Goal: Information Seeking & Learning: Learn about a topic

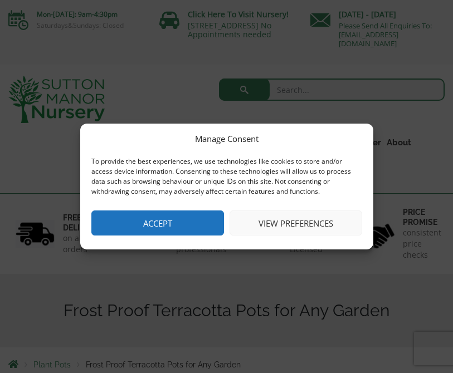
click at [271, 222] on button "View preferences" at bounding box center [295, 222] width 132 height 25
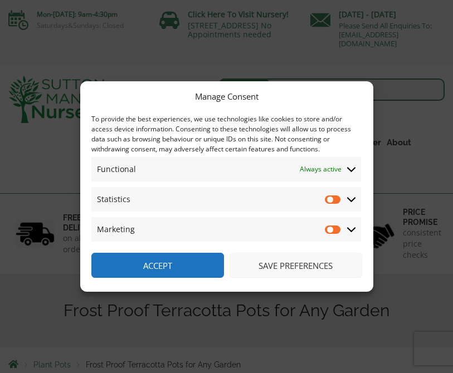
click at [332, 201] on input "Statistics" at bounding box center [333, 199] width 17 height 11
click at [335, 204] on input "Statistics" at bounding box center [333, 199] width 17 height 11
checkbox input "false"
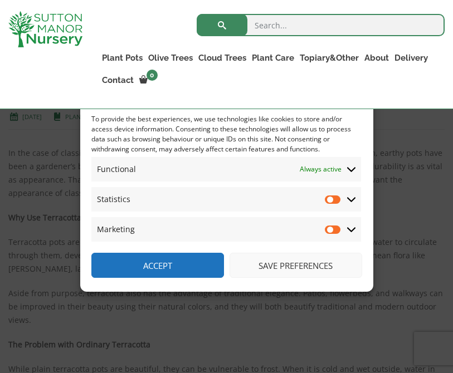
scroll to position [281, 0]
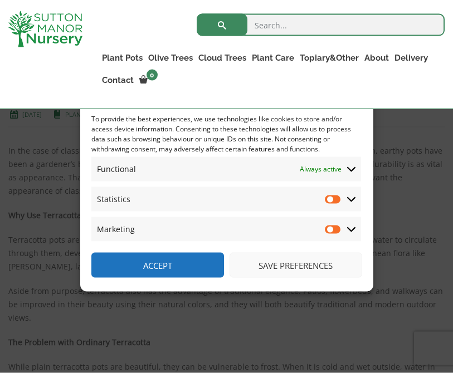
click at [299, 278] on button "Save preferences" at bounding box center [295, 265] width 132 height 25
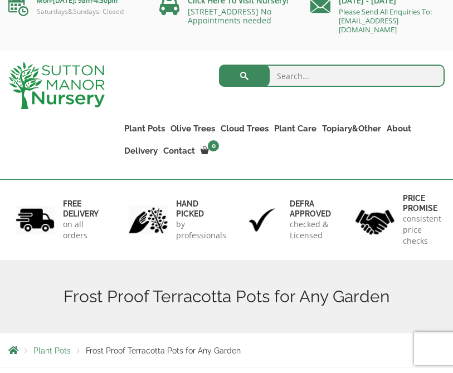
scroll to position [17, 0]
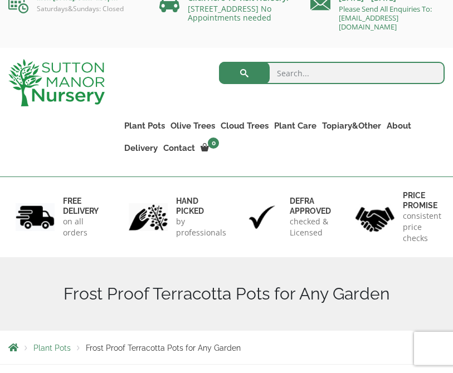
click at [137, 128] on link "Plant Pots" at bounding box center [144, 126] width 46 height 16
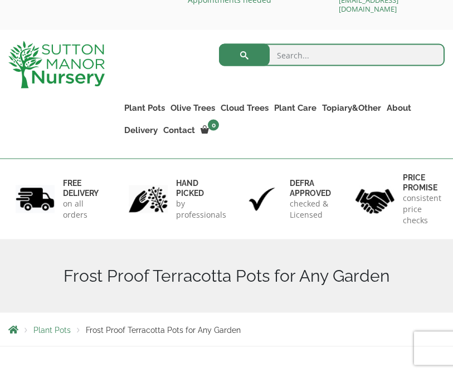
scroll to position [0, 0]
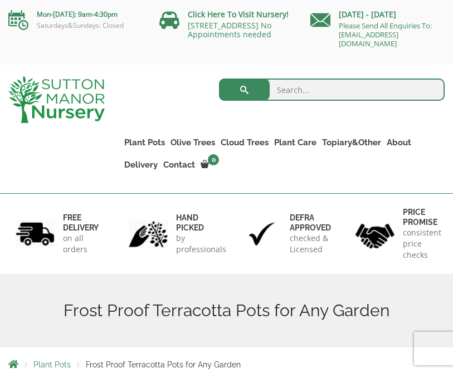
click at [0, 0] on link "The Atlantis Pots" at bounding box center [0, 0] width 0 height 0
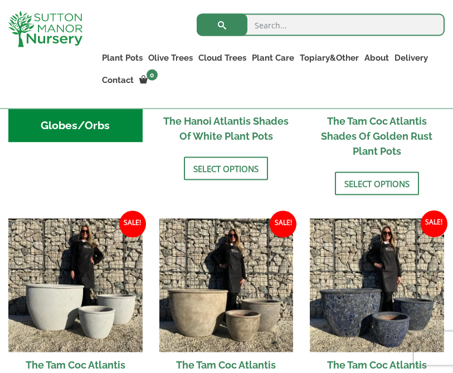
scroll to position [542, 0]
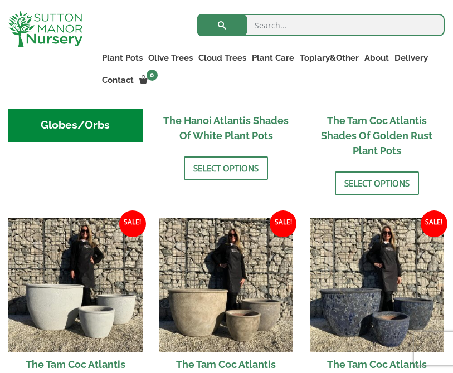
click at [0, 0] on link "Gnarled Olive Trees (Bella Range)" at bounding box center [0, 0] width 0 height 0
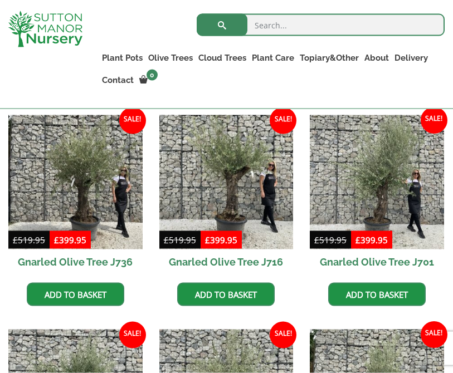
scroll to position [294, 0]
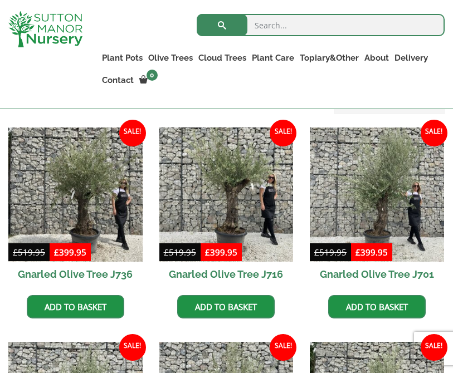
click at [0, 0] on link "Ilex Crenata Cloud Trees" at bounding box center [0, 0] width 0 height 0
click at [0, 0] on link "Ligustrum Pom Poms" at bounding box center [0, 0] width 0 height 0
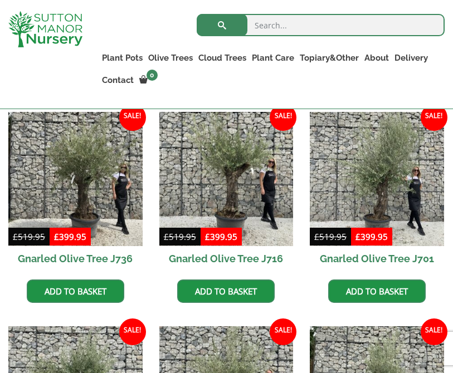
scroll to position [295, 0]
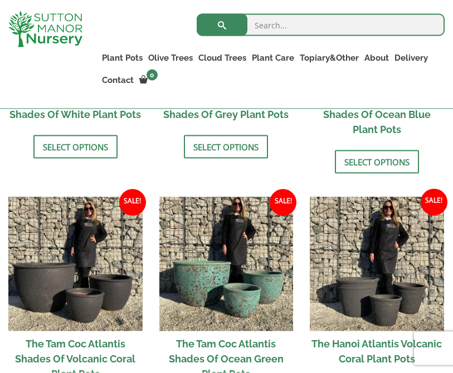
scroll to position [808, 0]
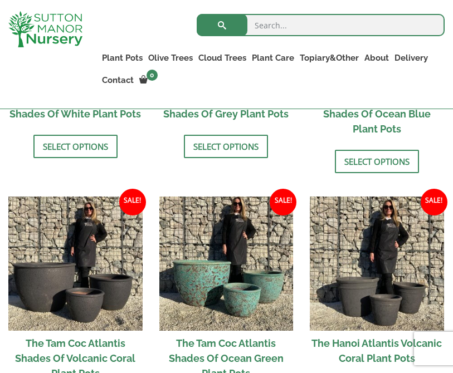
click at [0, 0] on link "Big Bell Pots" at bounding box center [0, 0] width 0 height 0
